Goal: Communication & Community: Ask a question

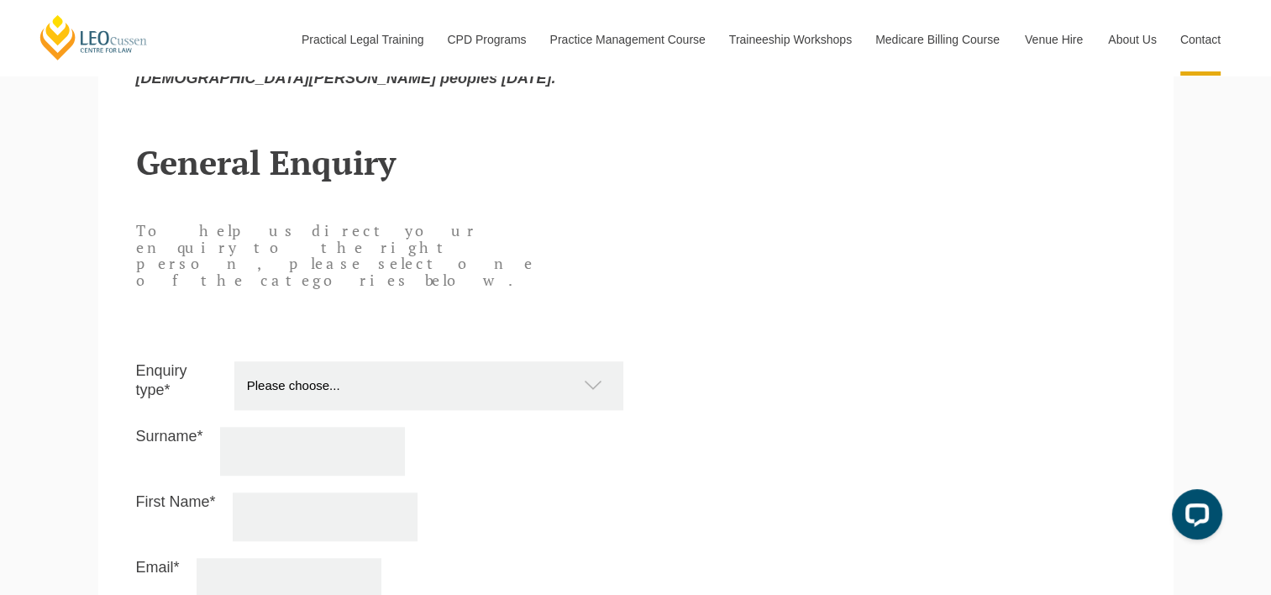
scroll to position [1401, 0]
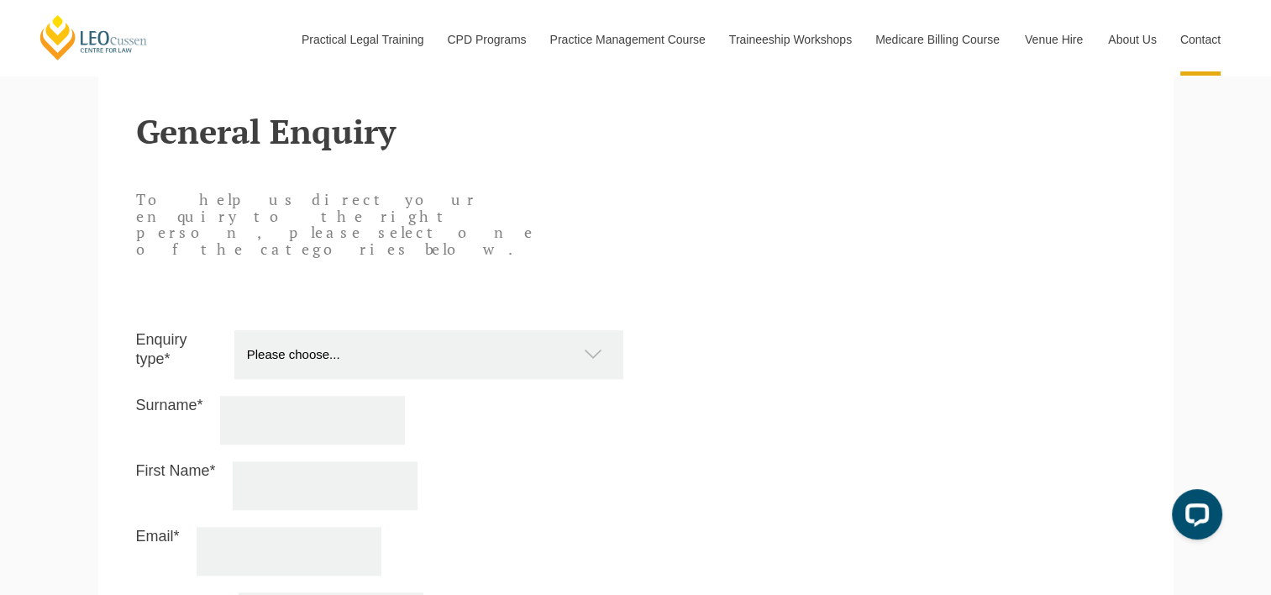
click at [434, 330] on select "Please choose... Practical Training Course (Onsite and Online) Supervised Legal…" at bounding box center [437, 354] width 406 height 49
select select "Other"
click at [234, 330] on select "Please choose... Practical Training Course (Onsite and Online) Supervised Legal…" at bounding box center [437, 354] width 406 height 49
click at [334, 396] on input "Surname*" at bounding box center [312, 420] width 185 height 49
type input "[PERSON_NAME]"
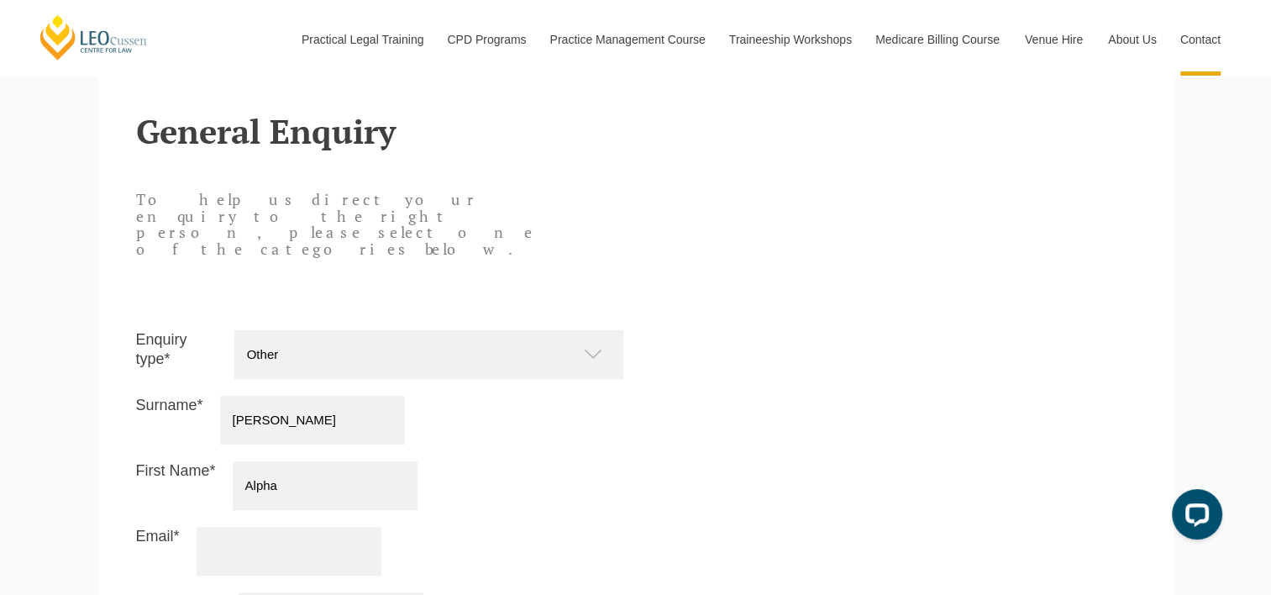
type input "Alpha"
click at [244, 527] on input "Email*" at bounding box center [289, 551] width 185 height 49
type input "[EMAIL_ADDRESS][PERSON_NAME][DOMAIN_NAME]"
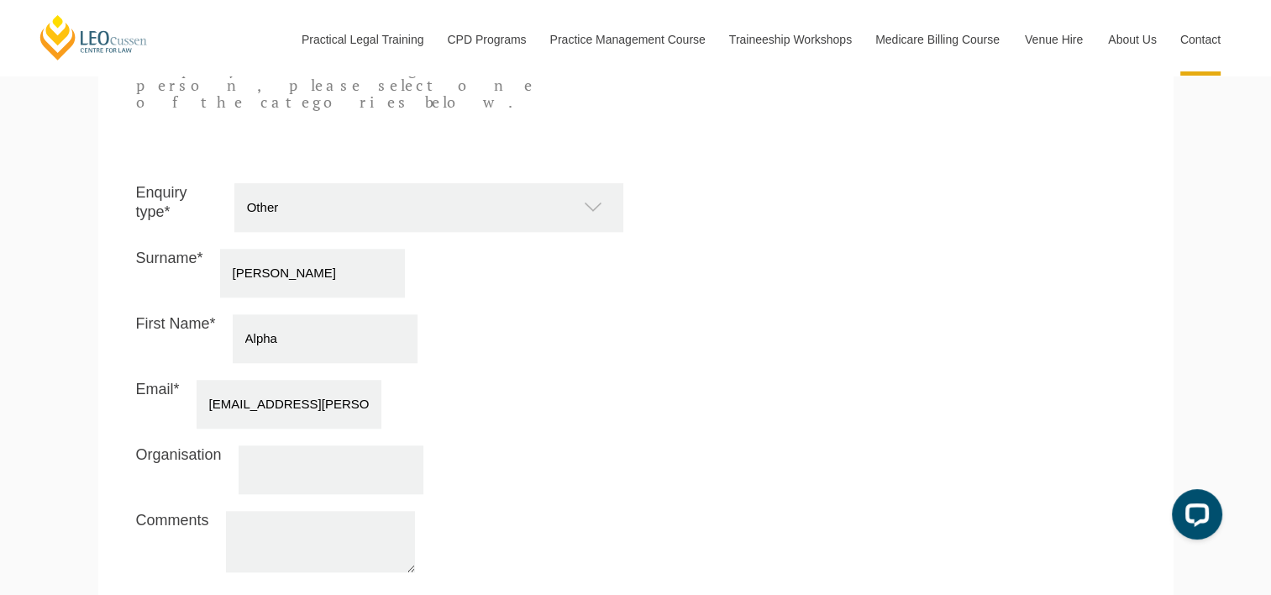
scroll to position [1549, 0]
type input "O"
type input "H"
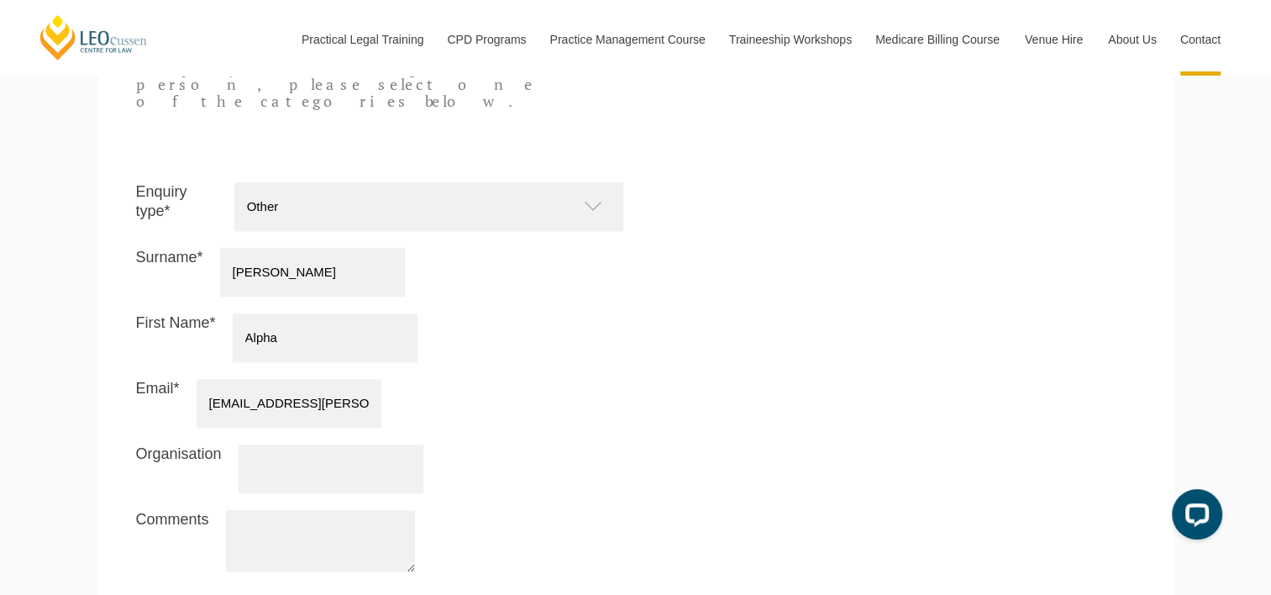
click at [327, 510] on textarea "Comments" at bounding box center [320, 540] width 189 height 61
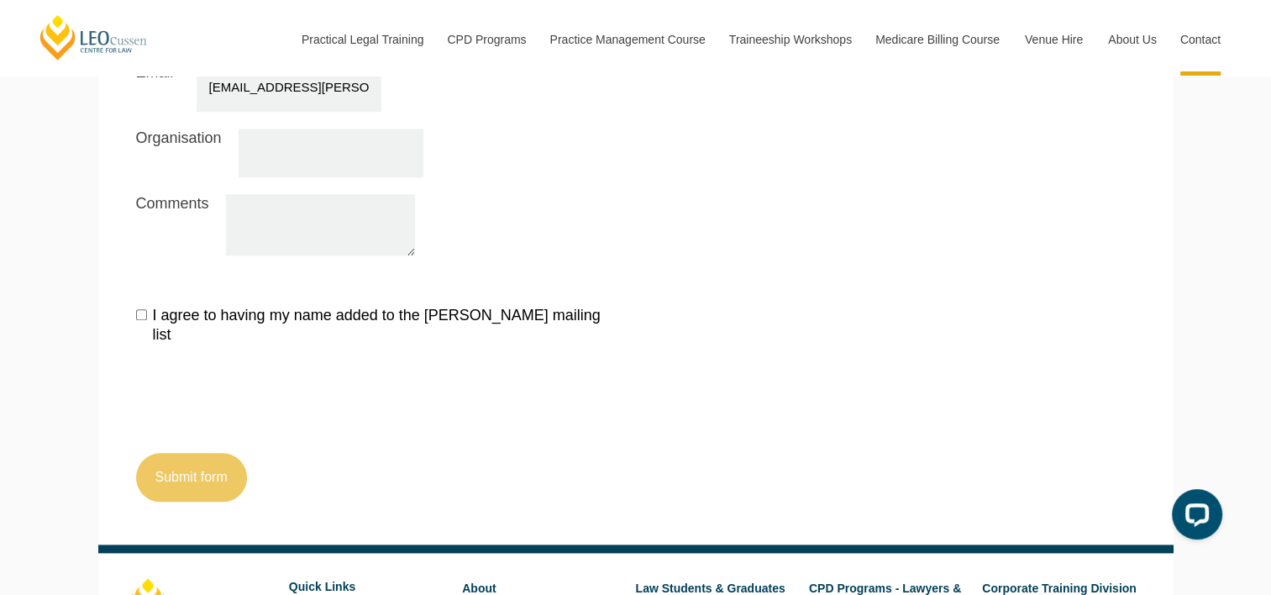
scroll to position [1872, 0]
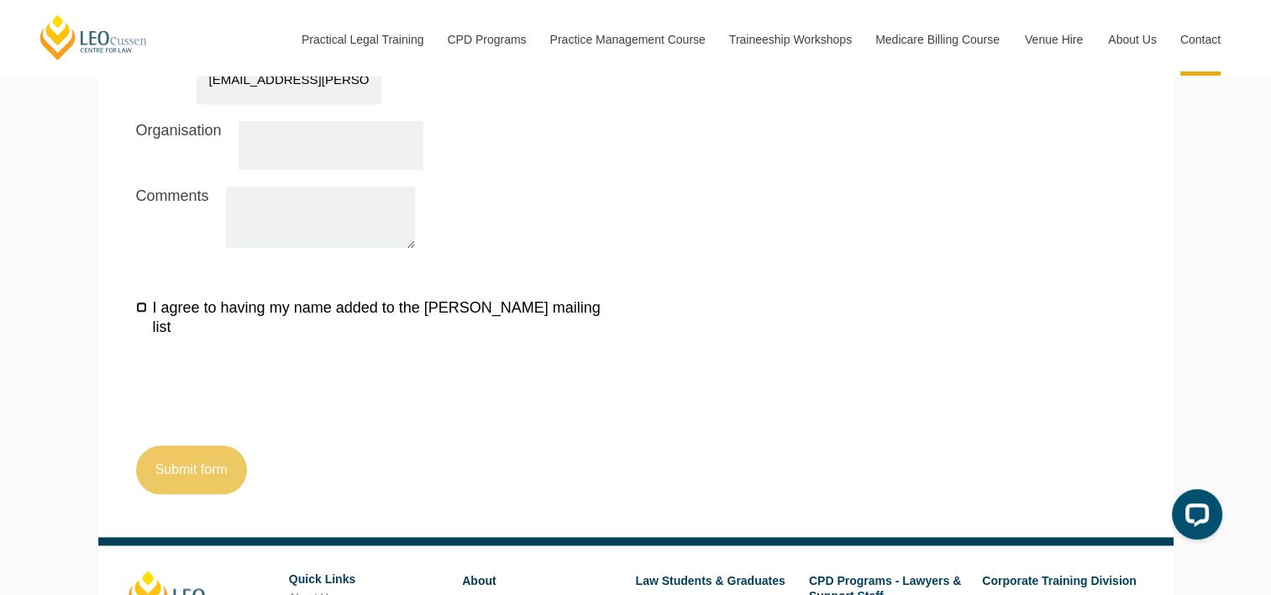
click at [142, 302] on input "I agree to having my name added to the [PERSON_NAME] mailing list" at bounding box center [141, 307] width 11 height 11
checkbox input "true"
click at [288, 186] on textarea "Comments" at bounding box center [320, 216] width 189 height 61
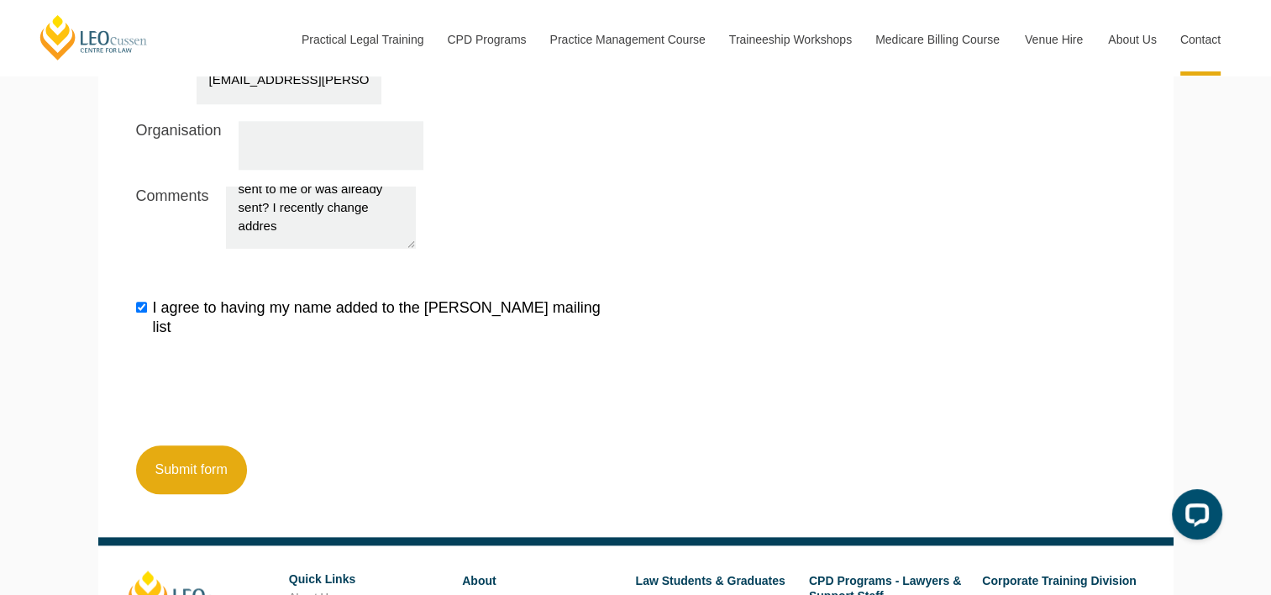
scroll to position [171, 0]
click at [326, 186] on textarea "Hello, I hope you are well. I recently completed my PLT with [PERSON_NAME]. I w…" at bounding box center [320, 216] width 189 height 61
click at [316, 186] on textarea "Hello, I hope you are well. I recently completed my PLT with [PERSON_NAME]. I w…" at bounding box center [320, 216] width 189 height 61
click at [347, 190] on textarea "Hello, I hope you are well. I recently completed my PLT with [PERSON_NAME]. I w…" at bounding box center [320, 216] width 189 height 61
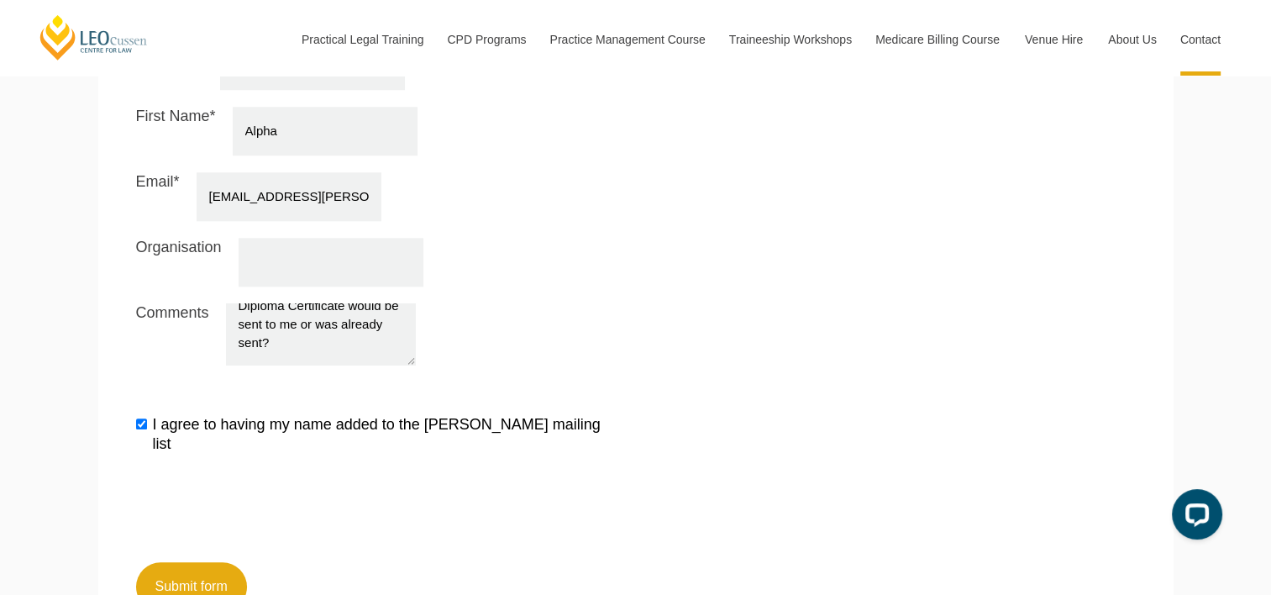
scroll to position [1757, 0]
click at [327, 302] on textarea "Hello, I hope you are well. I recently completed my PLT with [PERSON_NAME]. I w…" at bounding box center [320, 332] width 189 height 61
type textarea "Hello, I hope you are well. I recently completed my PLT with [PERSON_NAME]. I w…"
click at [242, 560] on button "Submit form" at bounding box center [191, 584] width 111 height 49
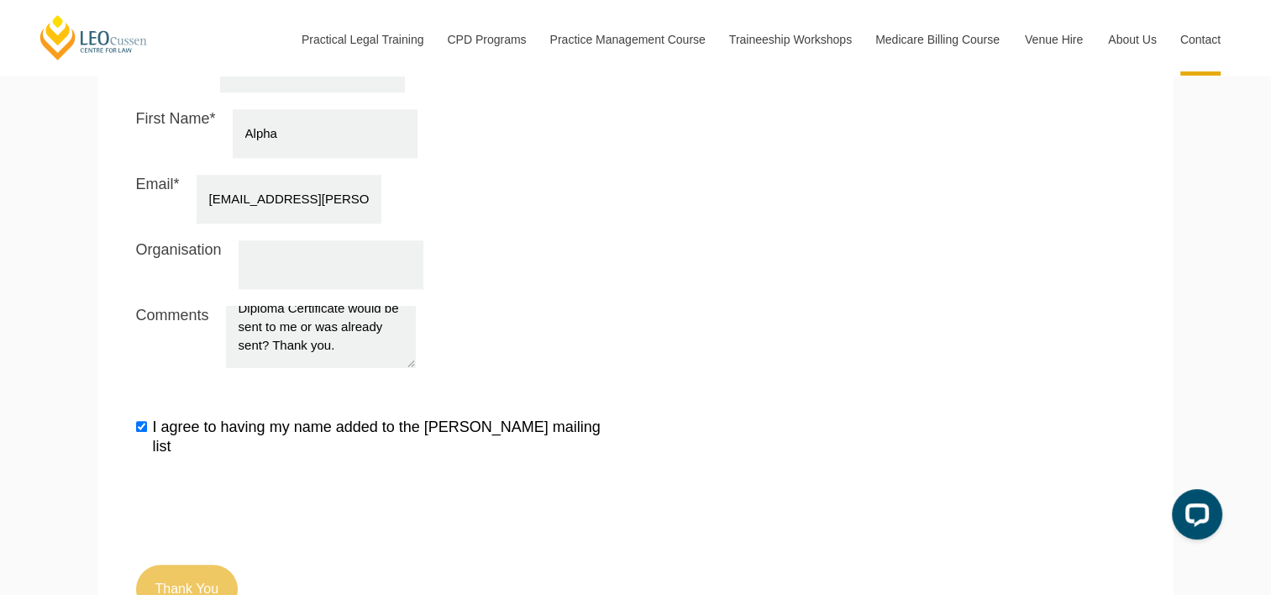
scroll to position [1775, 0]
